Goal: Information Seeking & Learning: Learn about a topic

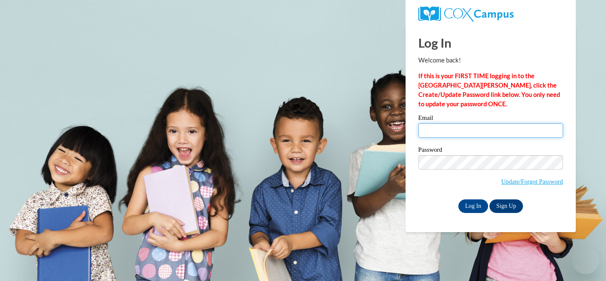
click at [465, 128] on input "Email" at bounding box center [490, 130] width 145 height 14
type input "rharper489@lauderdale.k12.ms.us"
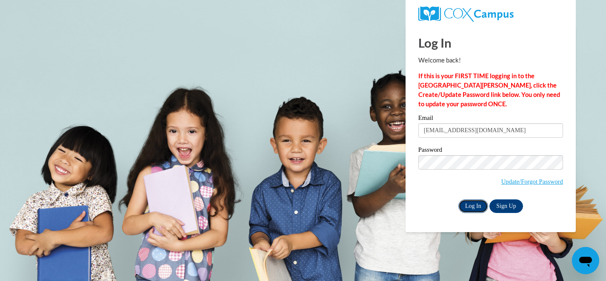
click at [470, 210] on input "Log In" at bounding box center [473, 207] width 30 height 14
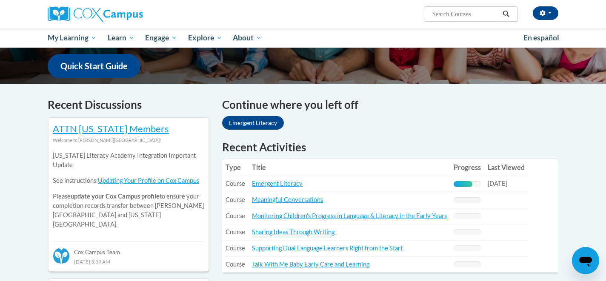
scroll to position [216, 0]
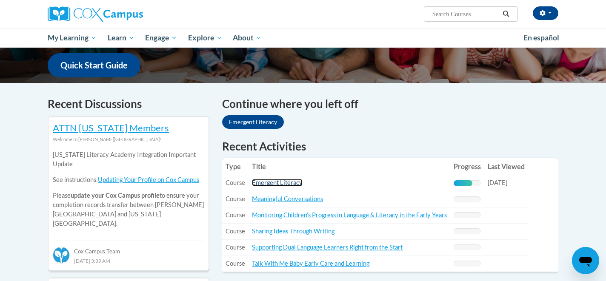
click at [294, 182] on link "Emergent Literacy" at bounding box center [277, 182] width 51 height 7
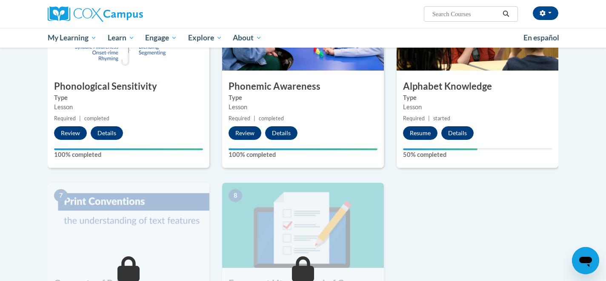
scroll to position [433, 0]
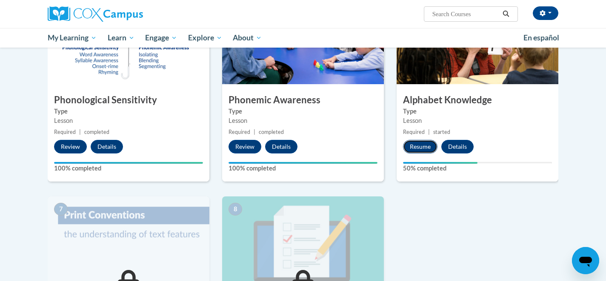
click at [416, 151] on button "Resume" at bounding box center [420, 147] width 34 height 14
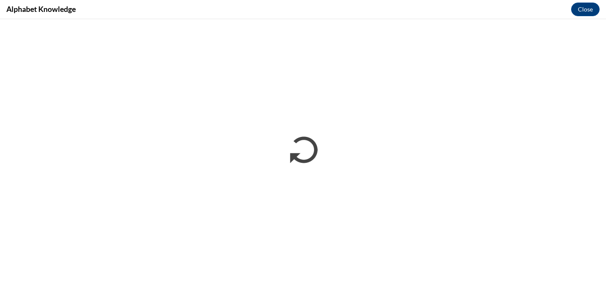
scroll to position [0, 0]
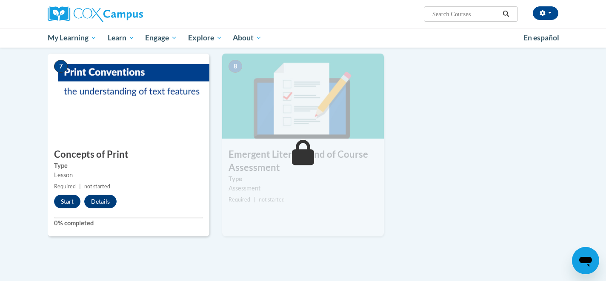
scroll to position [592, 0]
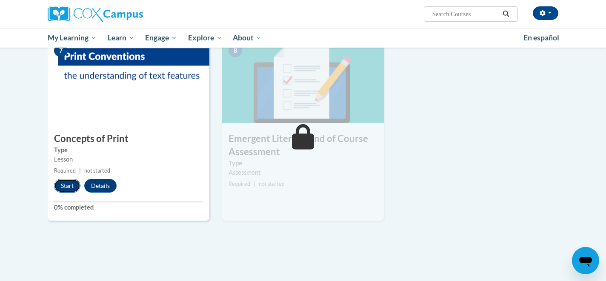
click at [63, 185] on button "Start" at bounding box center [67, 186] width 26 height 14
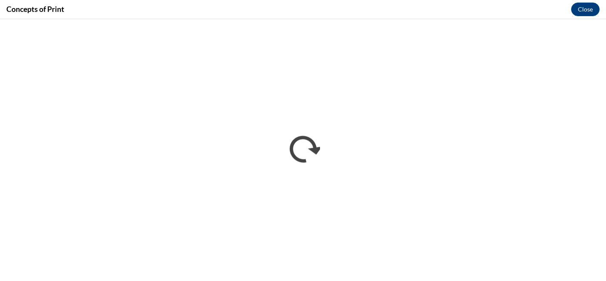
scroll to position [0, 0]
